Goal: Use online tool/utility: Utilize a website feature to perform a specific function

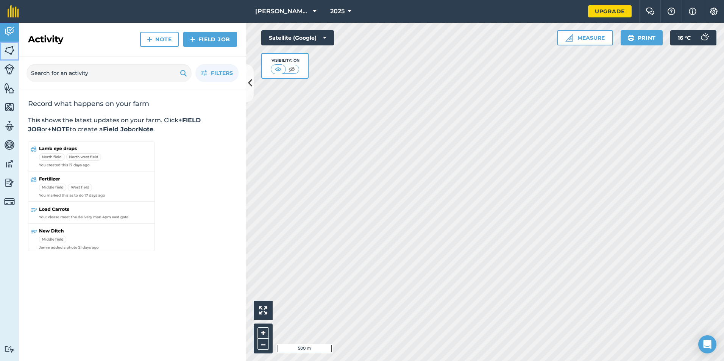
click at [7, 46] on img at bounding box center [9, 50] width 11 height 11
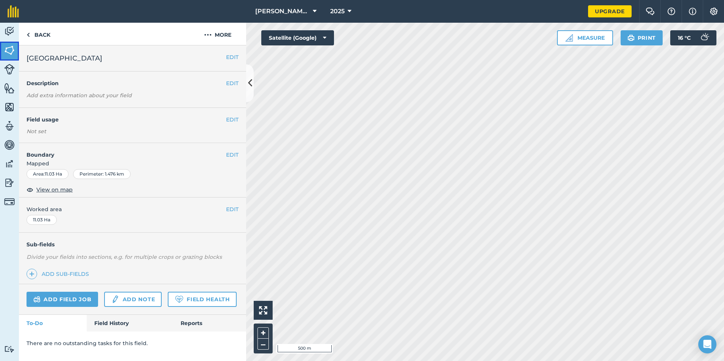
click at [9, 45] on img at bounding box center [9, 50] width 11 height 11
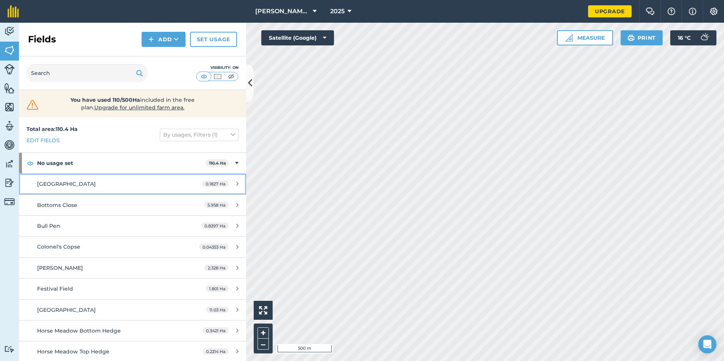
click at [95, 184] on div "[GEOGRAPHIC_DATA]" at bounding box center [108, 184] width 142 height 8
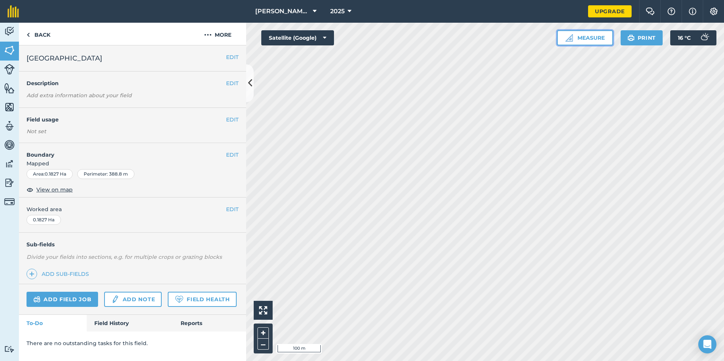
click at [593, 40] on button "Measure" at bounding box center [585, 37] width 56 height 15
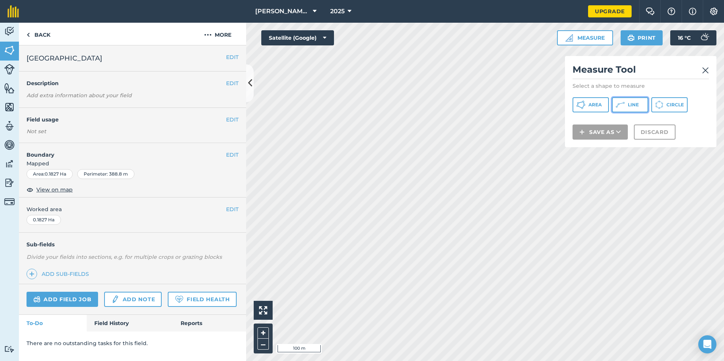
click at [617, 103] on icon at bounding box center [619, 104] width 9 height 9
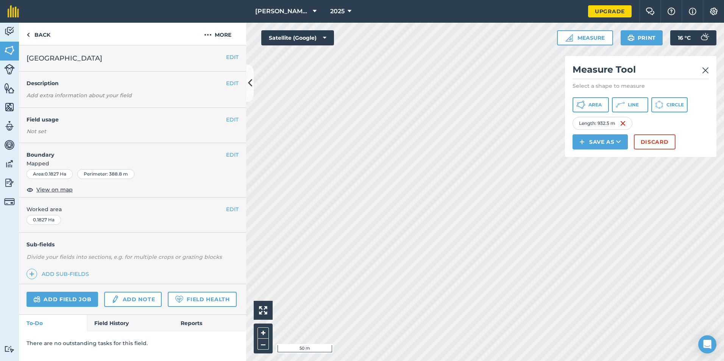
click at [602, 361] on html "[PERSON_NAME] Down Farm 2025 Upgrade Farm Chat Help Info Settings Map printing …" at bounding box center [362, 180] width 724 height 361
click at [705, 70] on img at bounding box center [705, 70] width 7 height 9
